Goal: Information Seeking & Learning: Learn about a topic

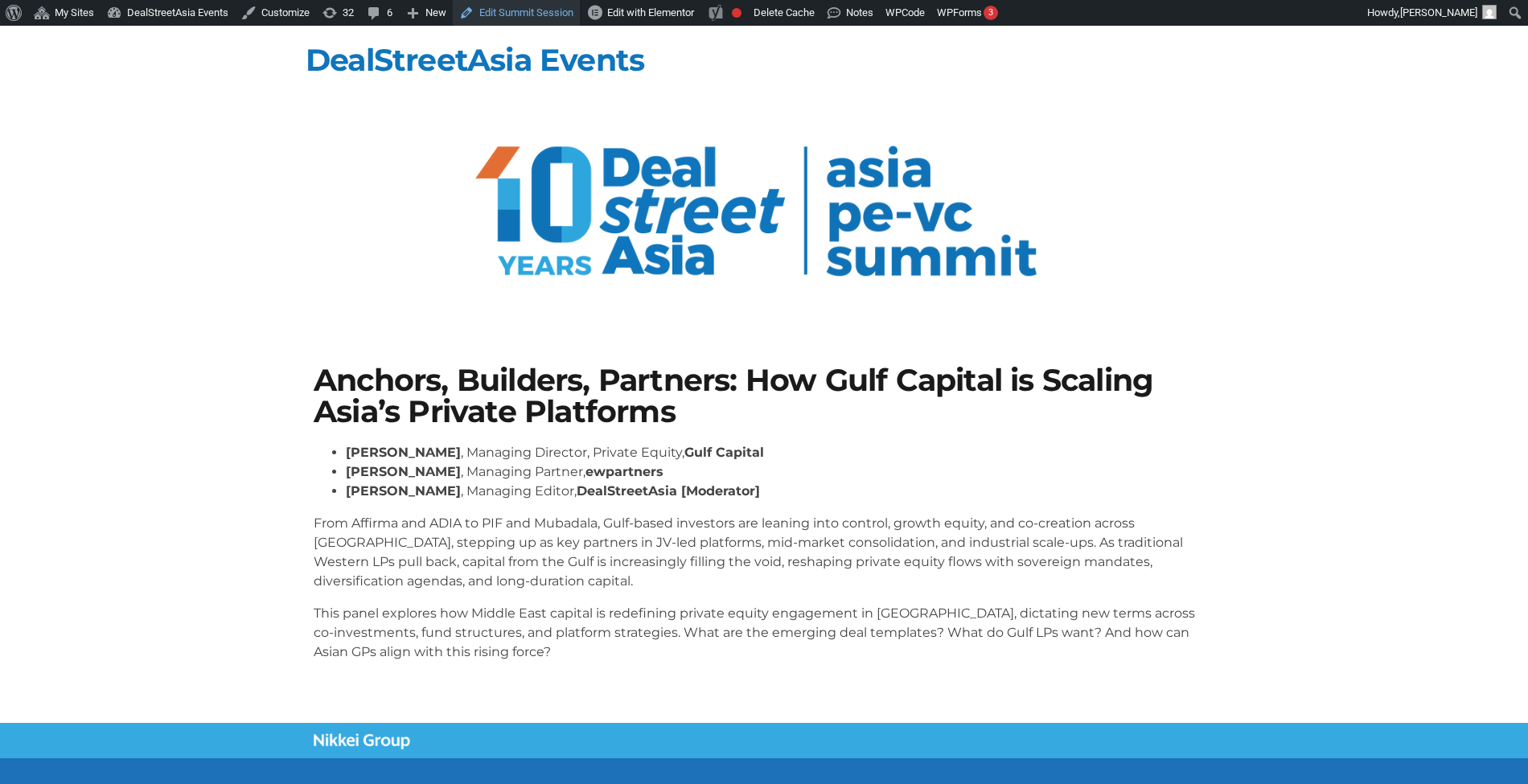
click at [523, 17] on link "Edit Summit Session" at bounding box center [516, 12] width 127 height 26
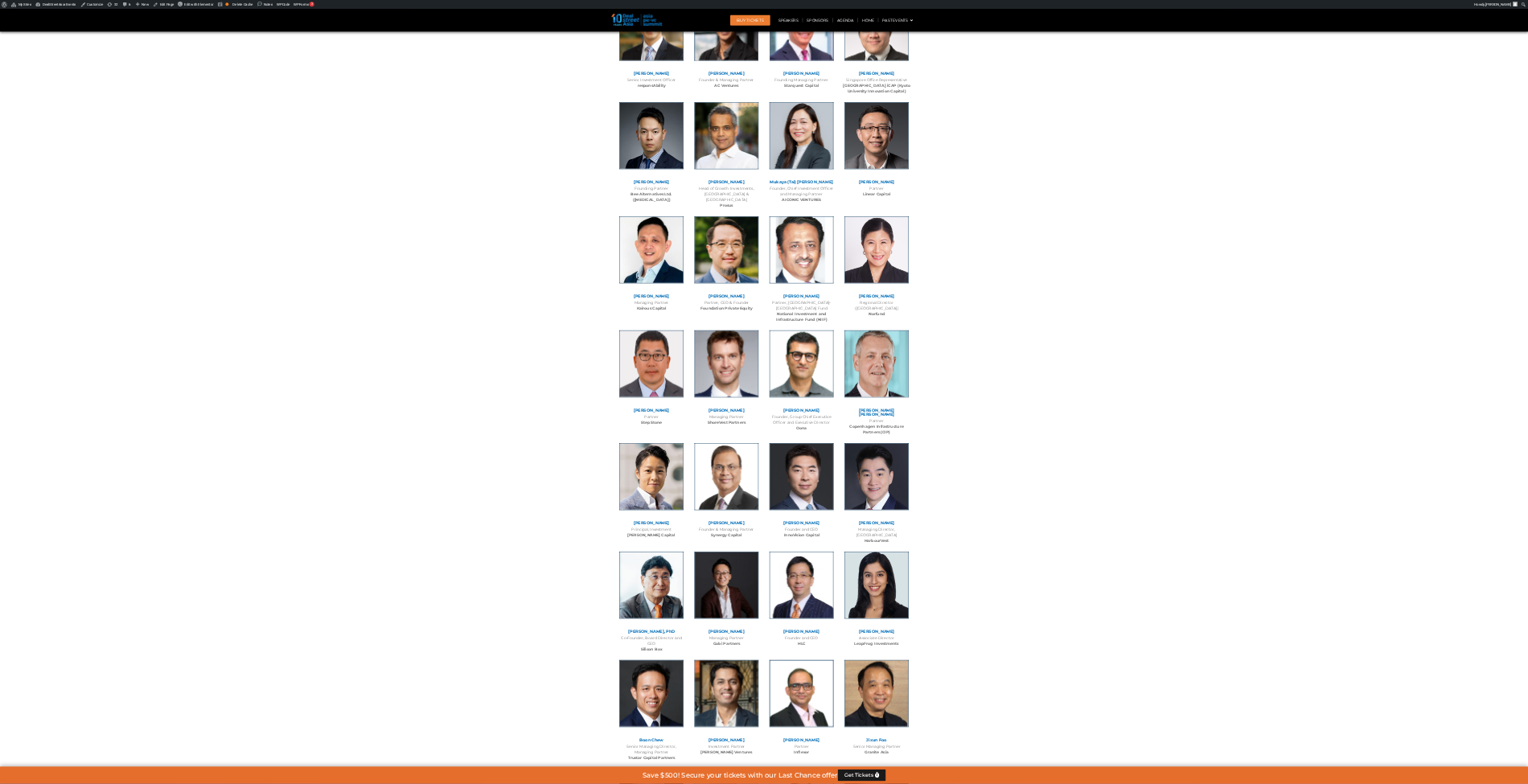
scroll to position [5565, 0]
